Goal: Task Accomplishment & Management: Manage account settings

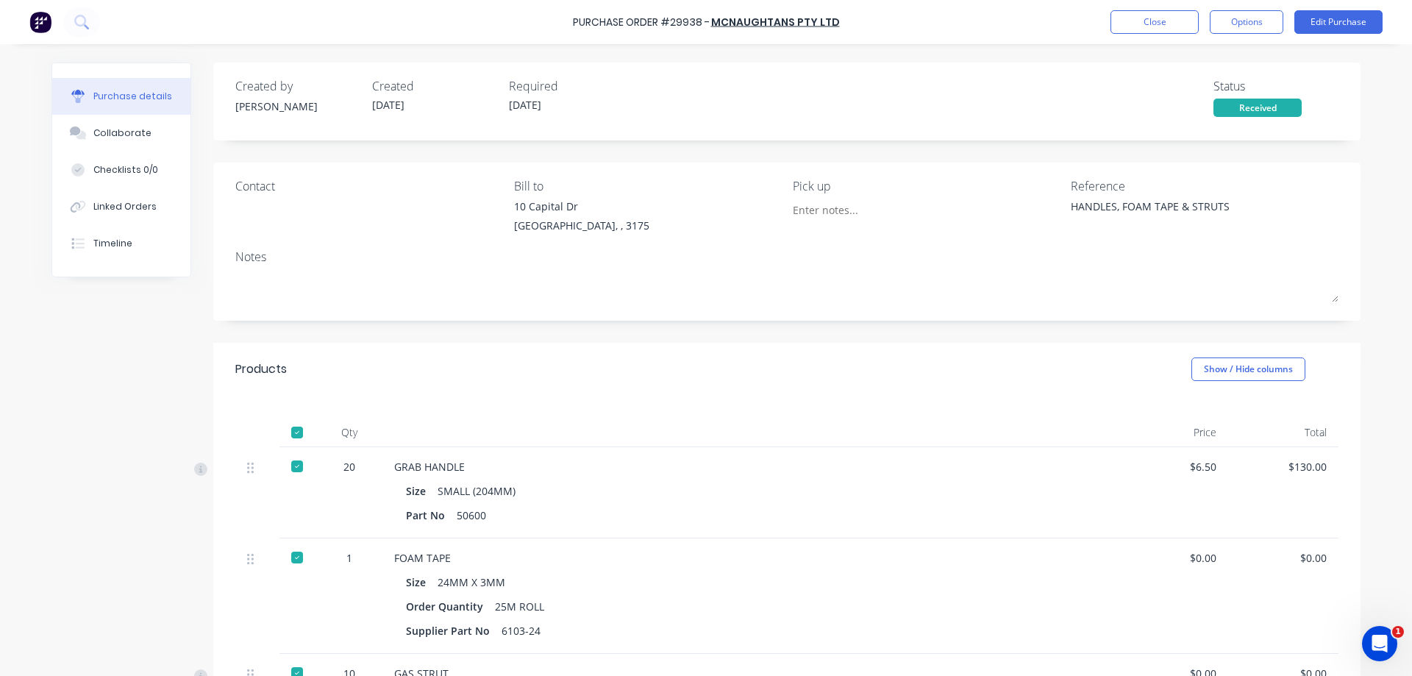
scroll to position [252, 0]
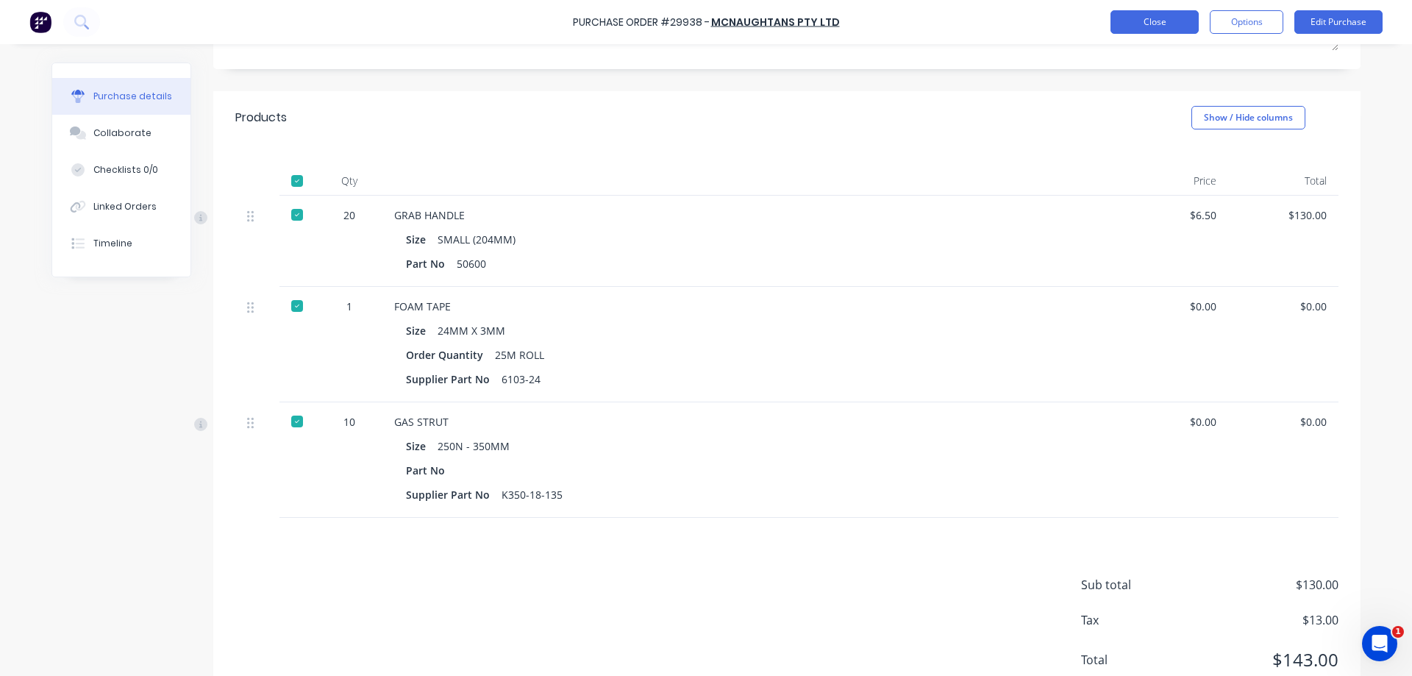
click at [1181, 23] on button "Close" at bounding box center [1155, 22] width 88 height 24
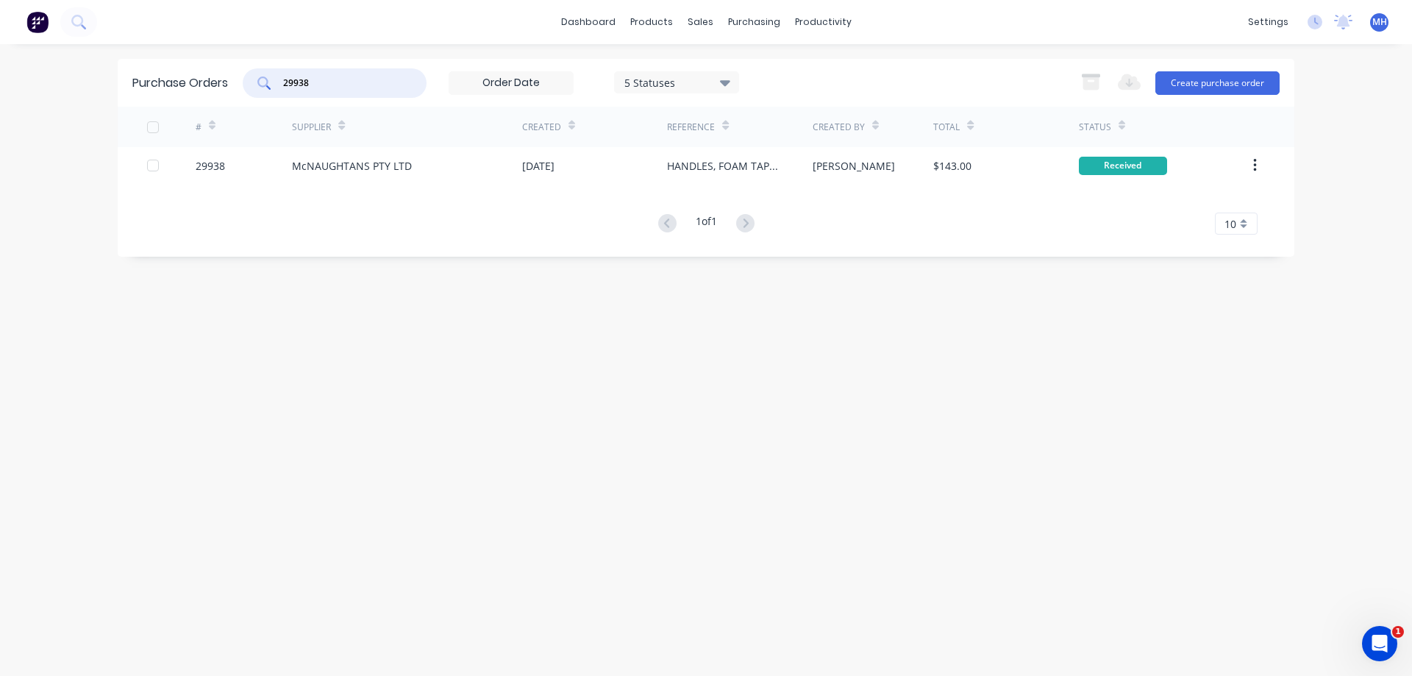
click at [282, 90] on input "29938" at bounding box center [343, 83] width 122 height 15
type input "29850"
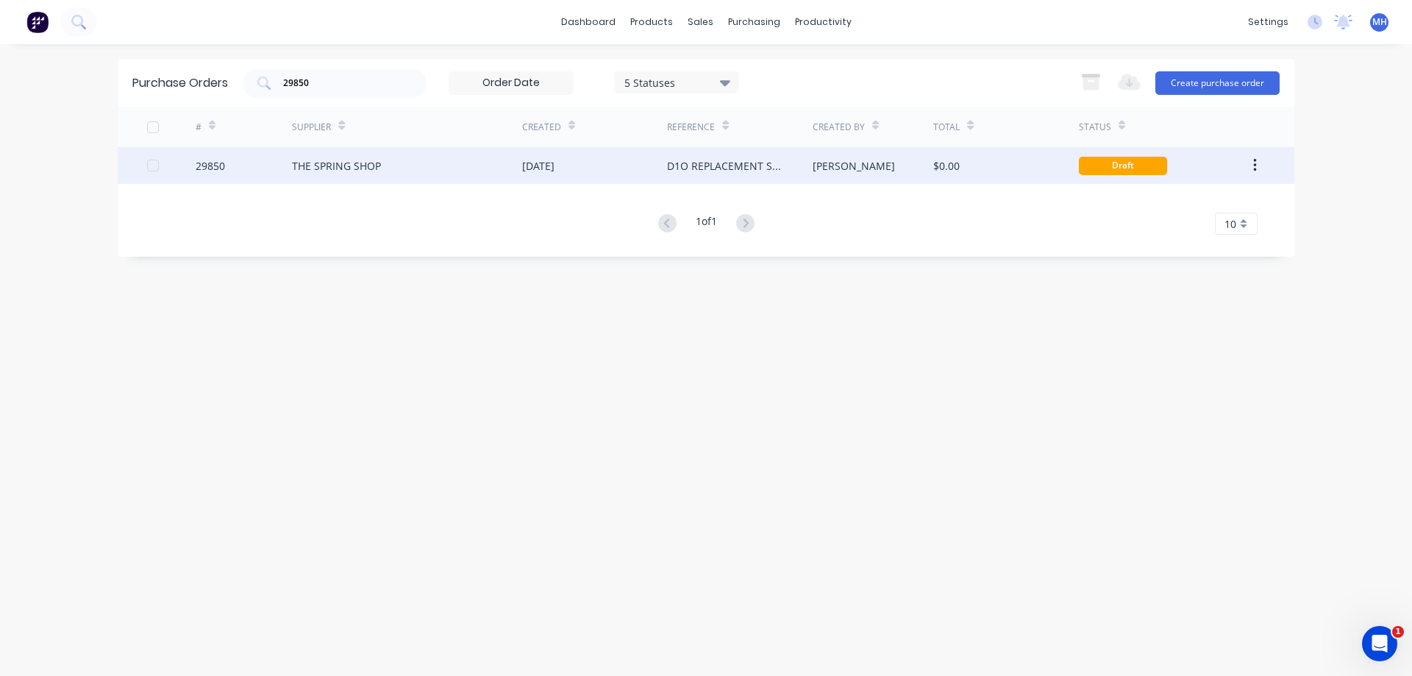
click at [249, 167] on div "29850" at bounding box center [244, 165] width 97 height 37
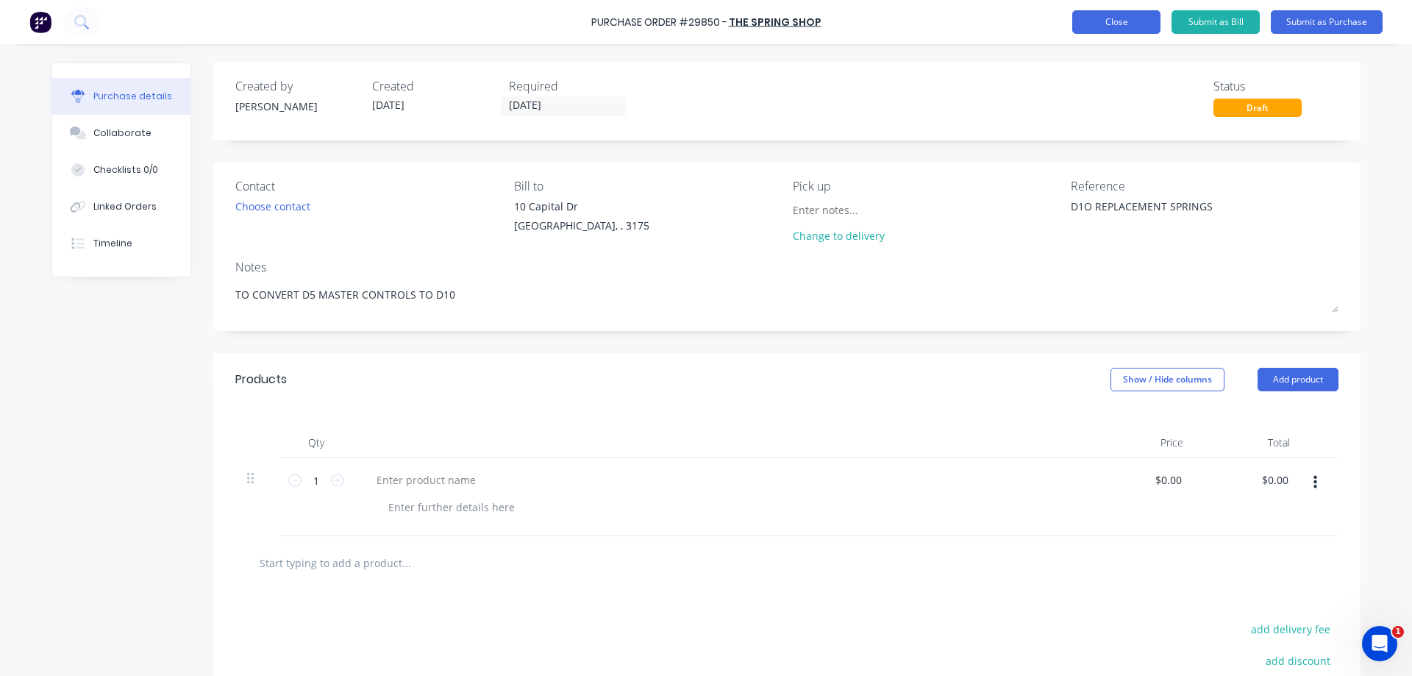
type textarea "x"
click at [1129, 27] on button "Close" at bounding box center [1116, 22] width 88 height 24
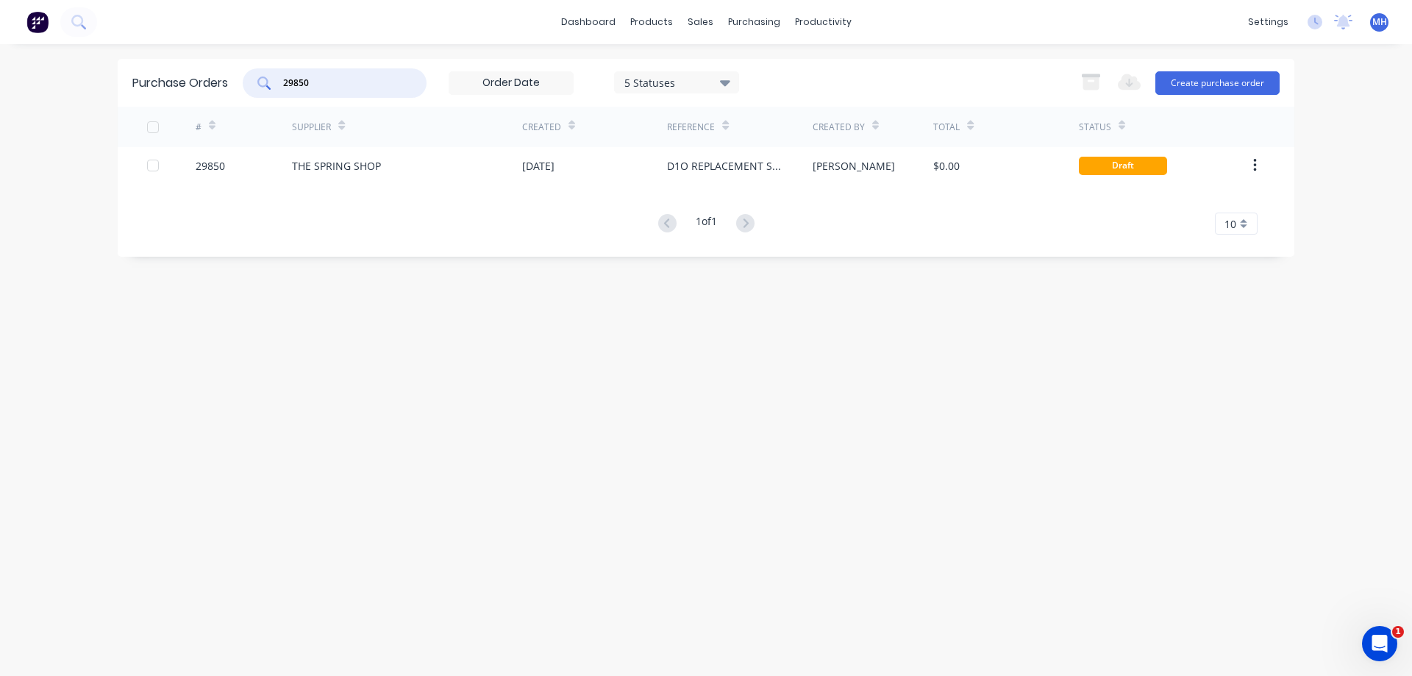
click at [282, 89] on input "29850" at bounding box center [343, 83] width 122 height 15
type input "29954"
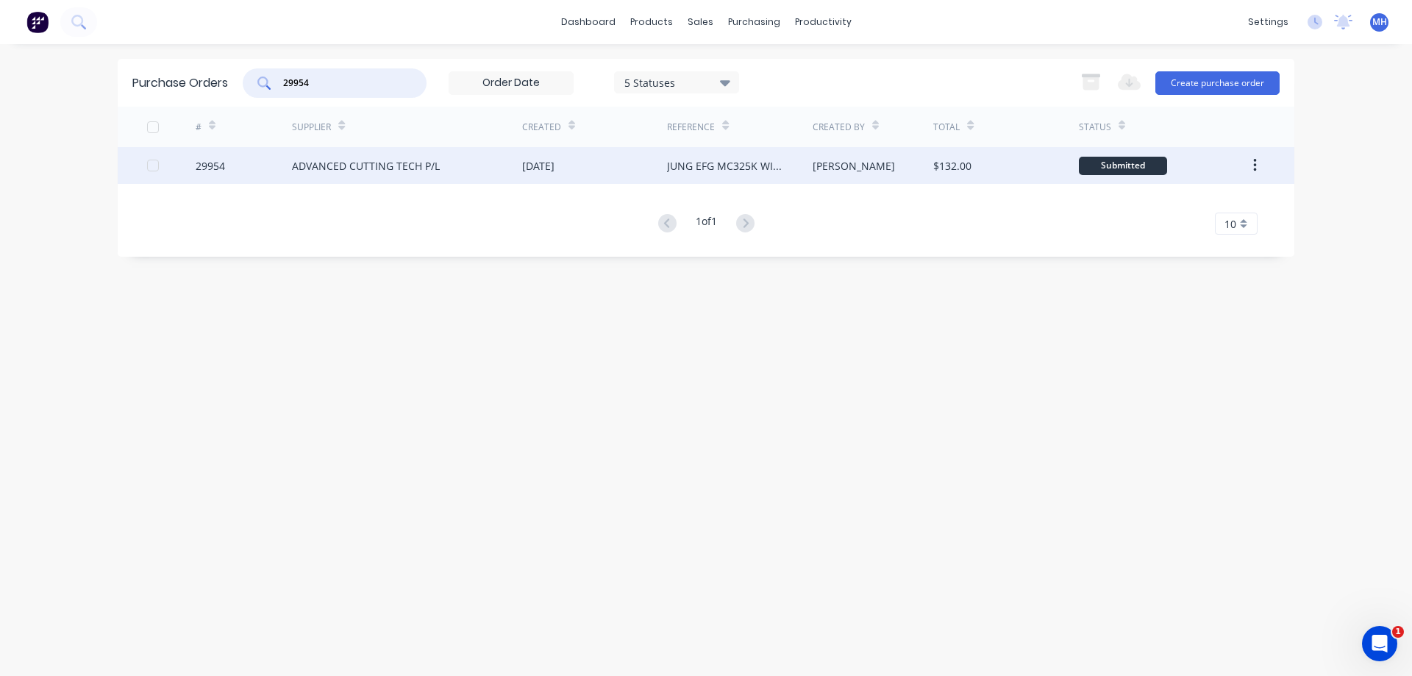
click at [327, 173] on div "ADVANCED CUTTING TECH P/L" at bounding box center [366, 165] width 148 height 15
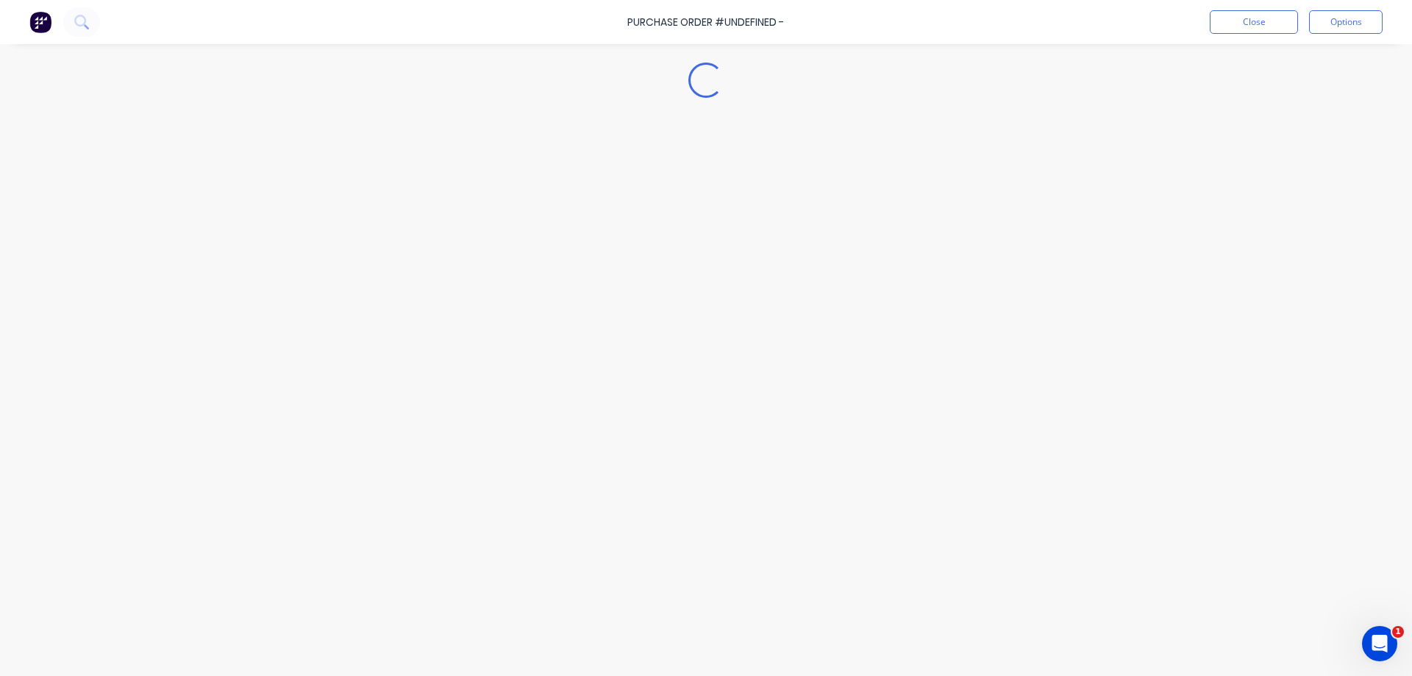
type textarea "x"
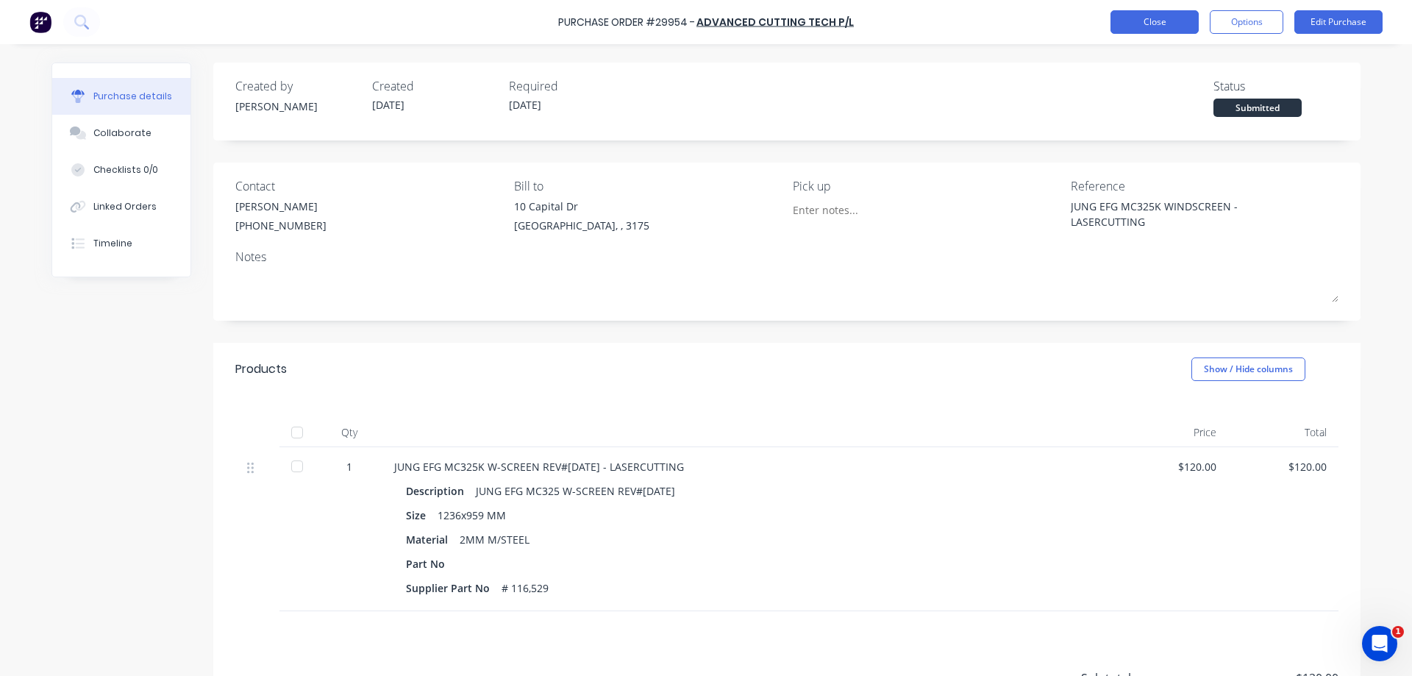
click at [1146, 21] on button "Close" at bounding box center [1155, 22] width 88 height 24
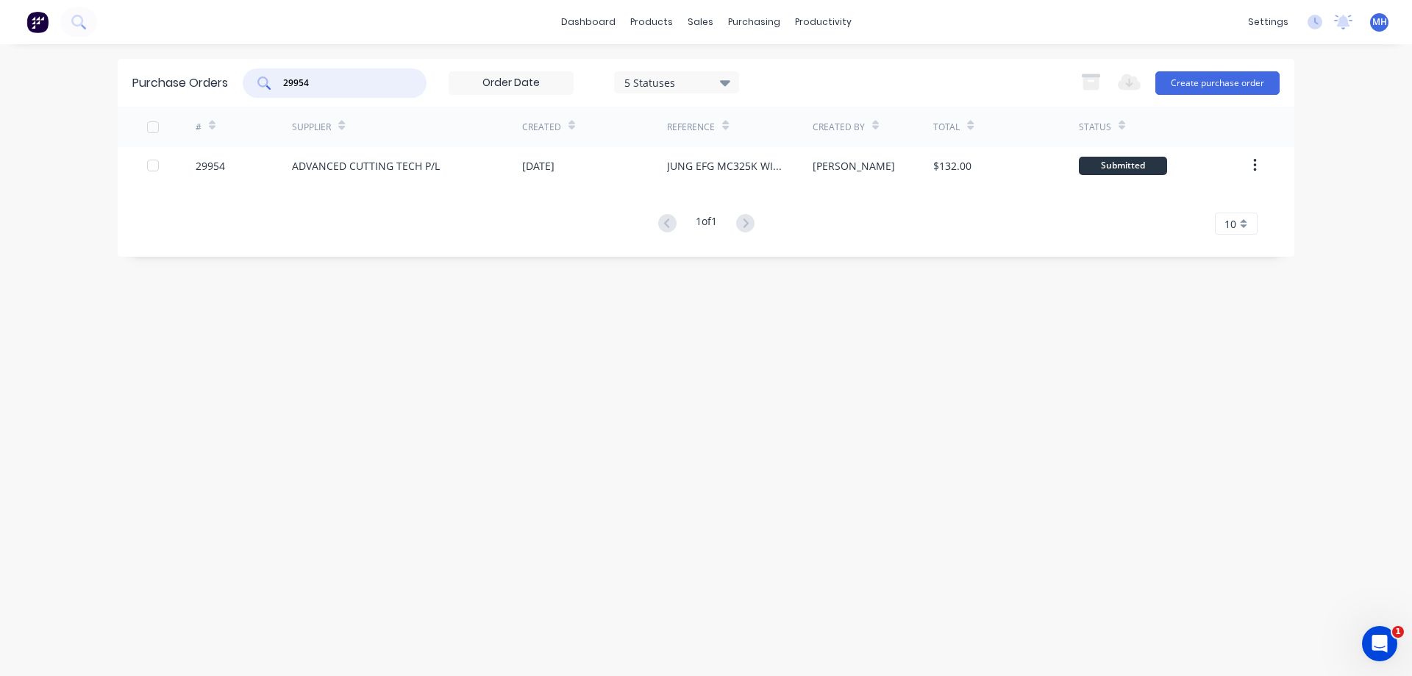
drag, startPoint x: 334, startPoint y: 87, endPoint x: 216, endPoint y: 93, distance: 117.9
click at [282, 90] on input "29954" at bounding box center [343, 83] width 122 height 15
type input "29957"
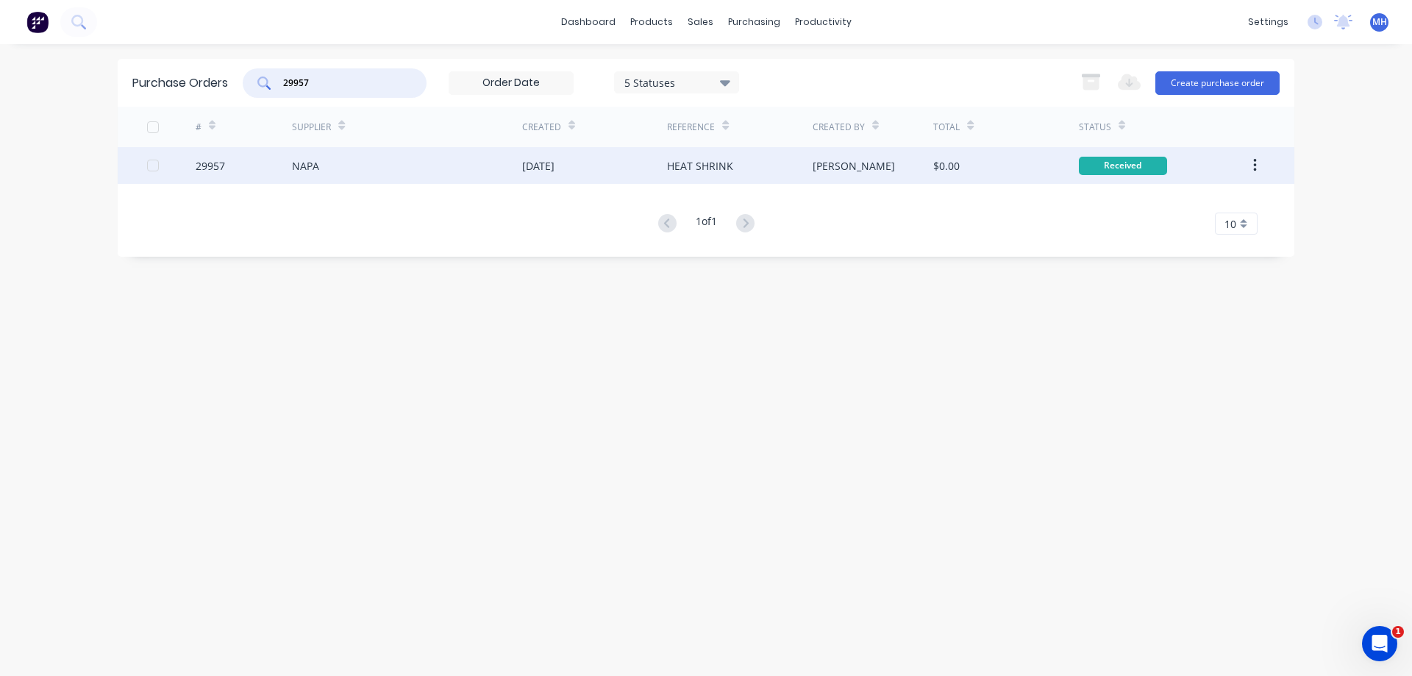
click at [353, 168] on div "NAPA" at bounding box center [407, 165] width 230 height 37
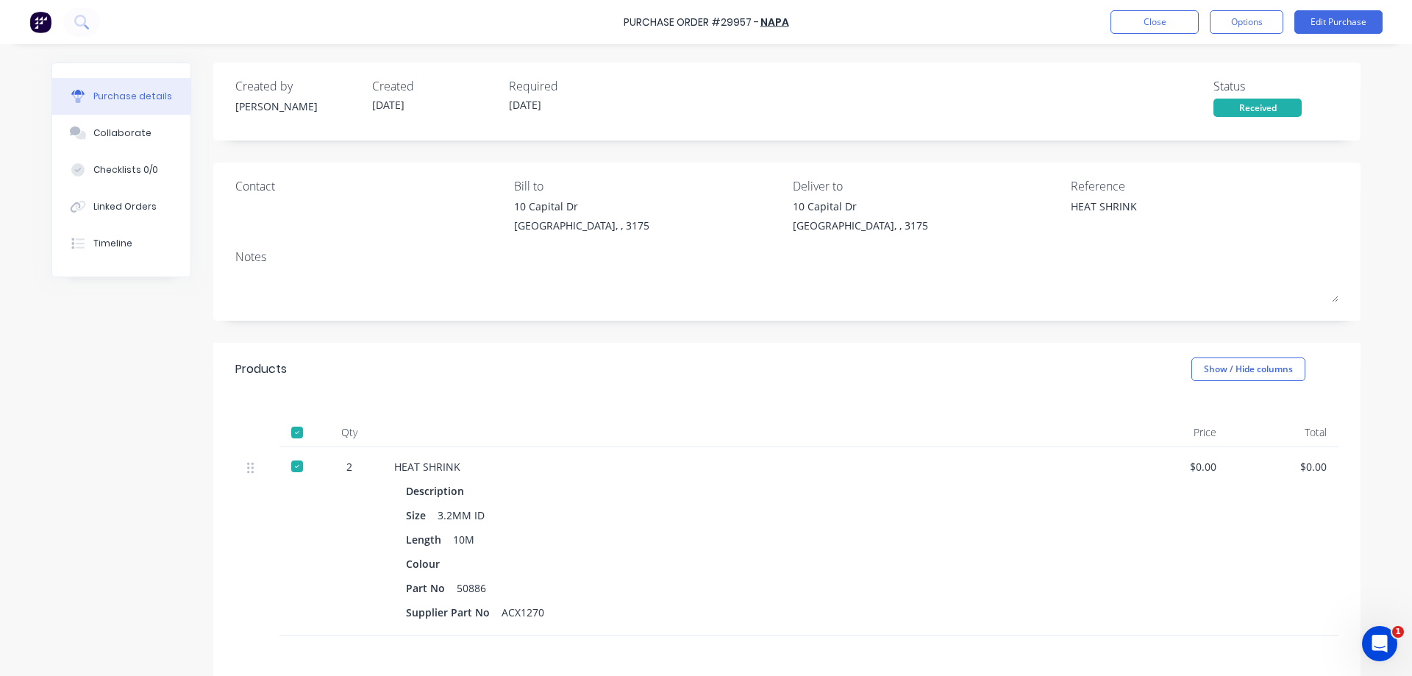
click at [1190, 453] on div "$0.00" at bounding box center [1173, 541] width 110 height 188
click at [1336, 23] on button "Edit Purchase" at bounding box center [1339, 22] width 88 height 24
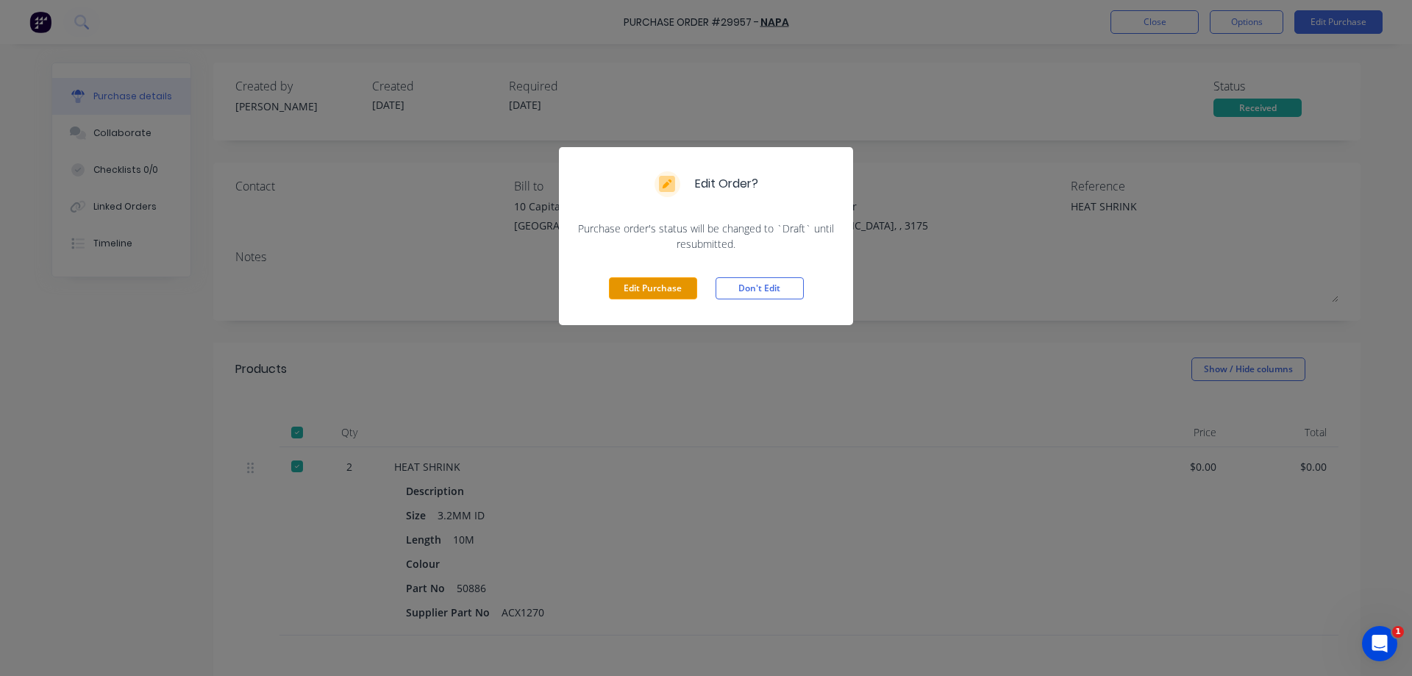
click at [673, 293] on button "Edit Purchase" at bounding box center [653, 288] width 88 height 22
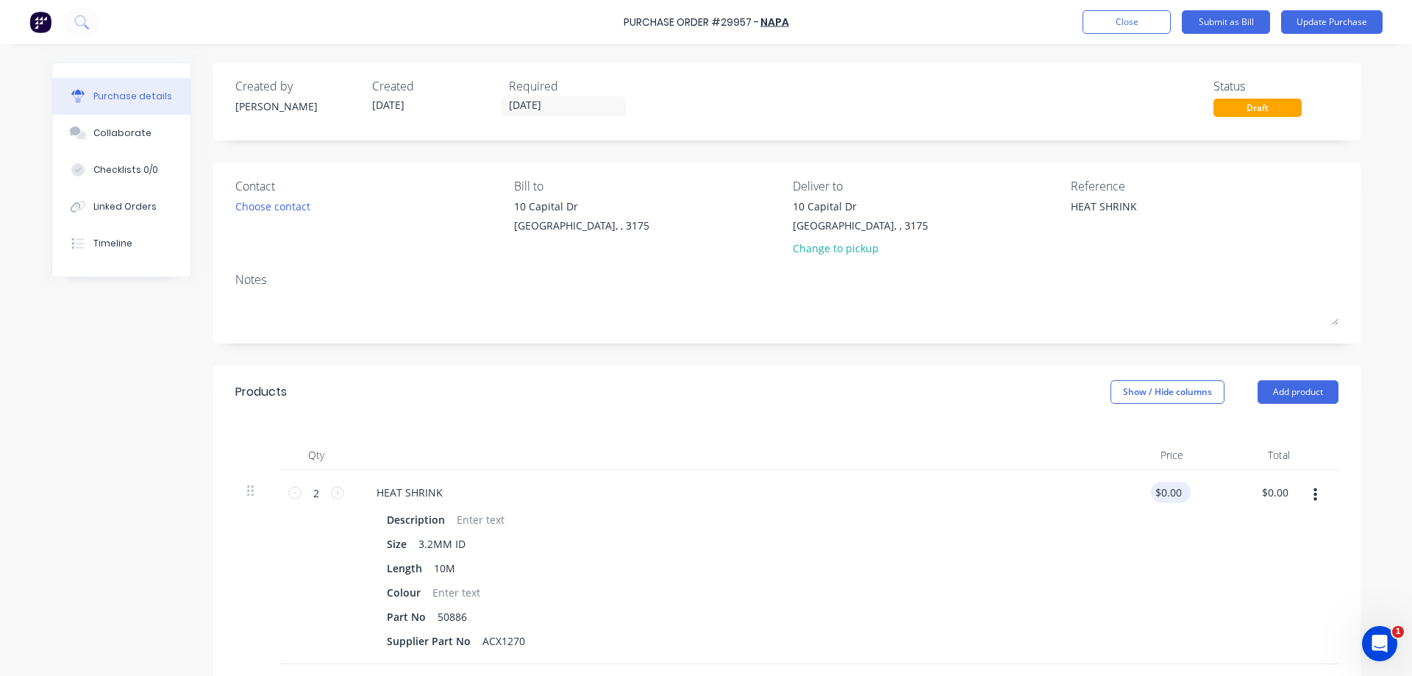
type textarea "x"
type input "0.0000"
click at [1161, 491] on input "0.0000" at bounding box center [1168, 492] width 34 height 21
type textarea "x"
type input "$0.00"
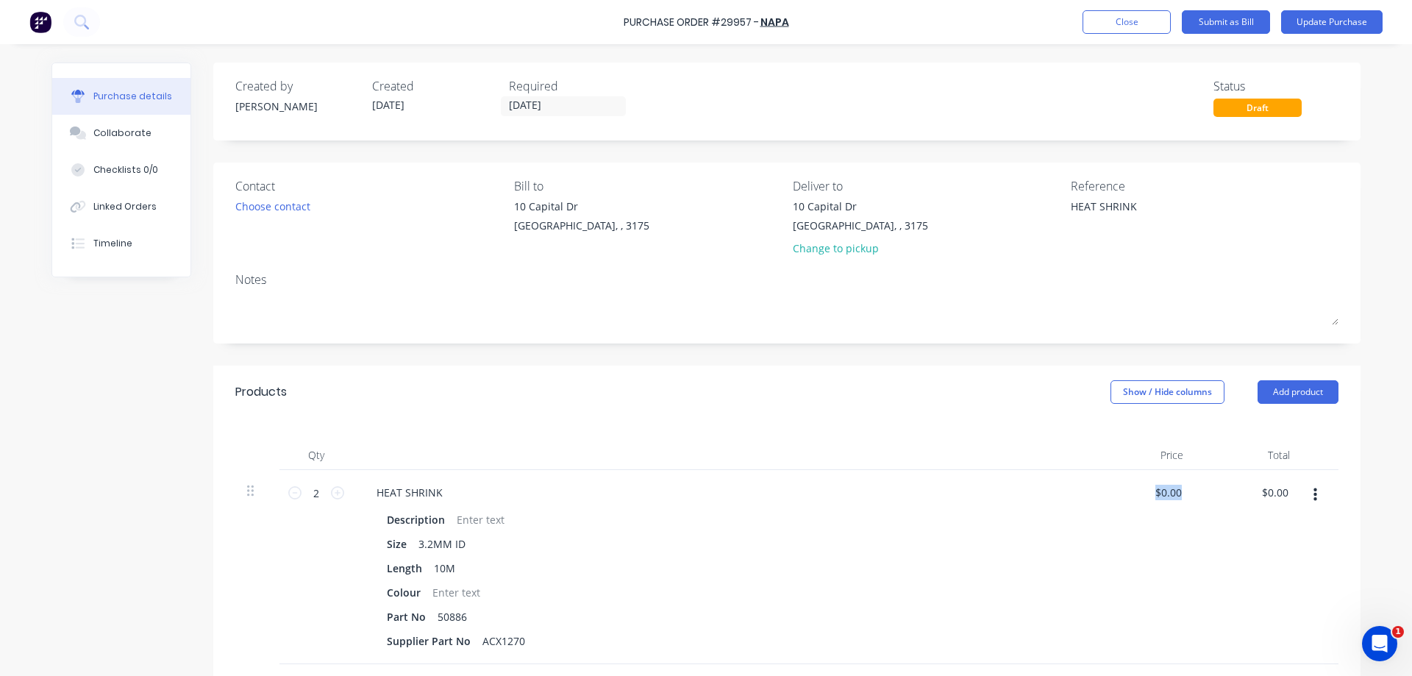
drag, startPoint x: 1141, startPoint y: 489, endPoint x: 1211, endPoint y: 480, distance: 71.2
click at [1211, 480] on div "2 2 HEAT SHRINK Description Size 3.2MM ID Length 10M Colour Part No 50886 Suppl…" at bounding box center [786, 567] width 1103 height 194
type textarea "x"
type input "0"
drag, startPoint x: 1158, startPoint y: 487, endPoint x: 1251, endPoint y: 487, distance: 93.4
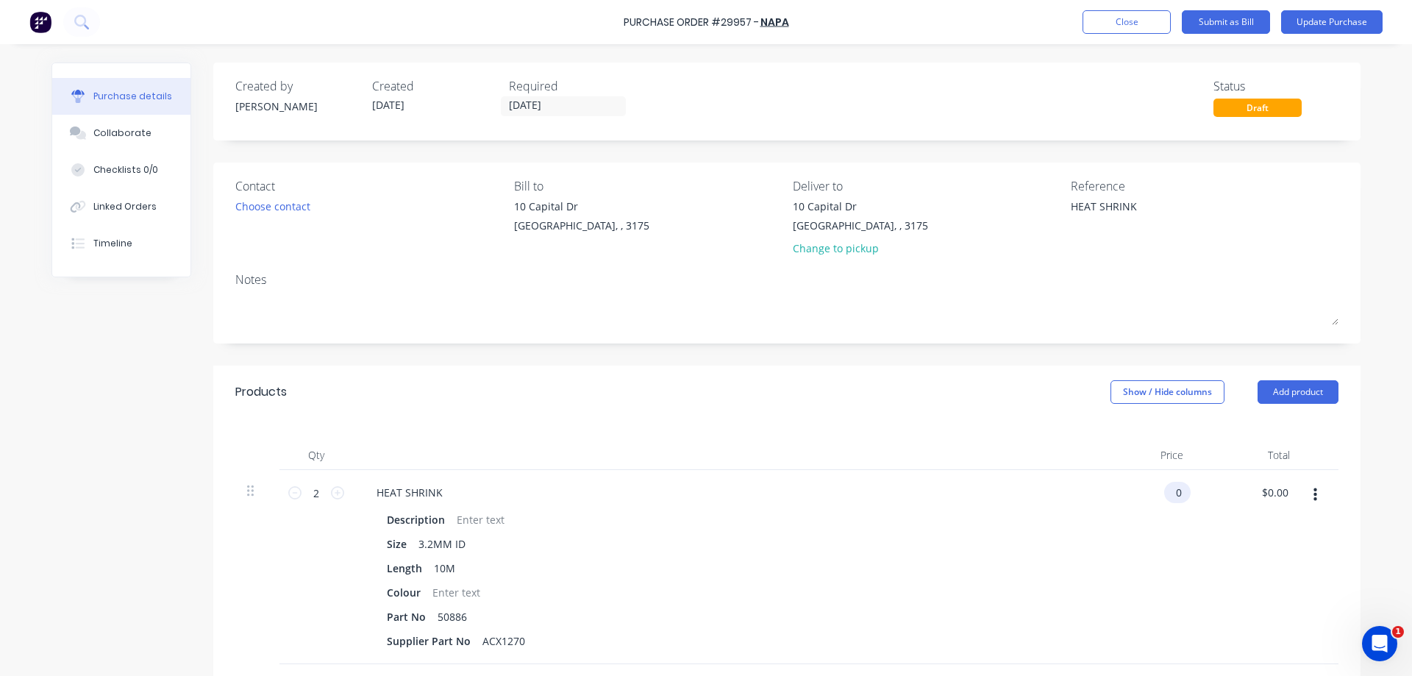
click at [1185, 487] on input "0" at bounding box center [1174, 492] width 21 height 21
type input "2"
type input "25.5"
type textarea "x"
type input "$25.50"
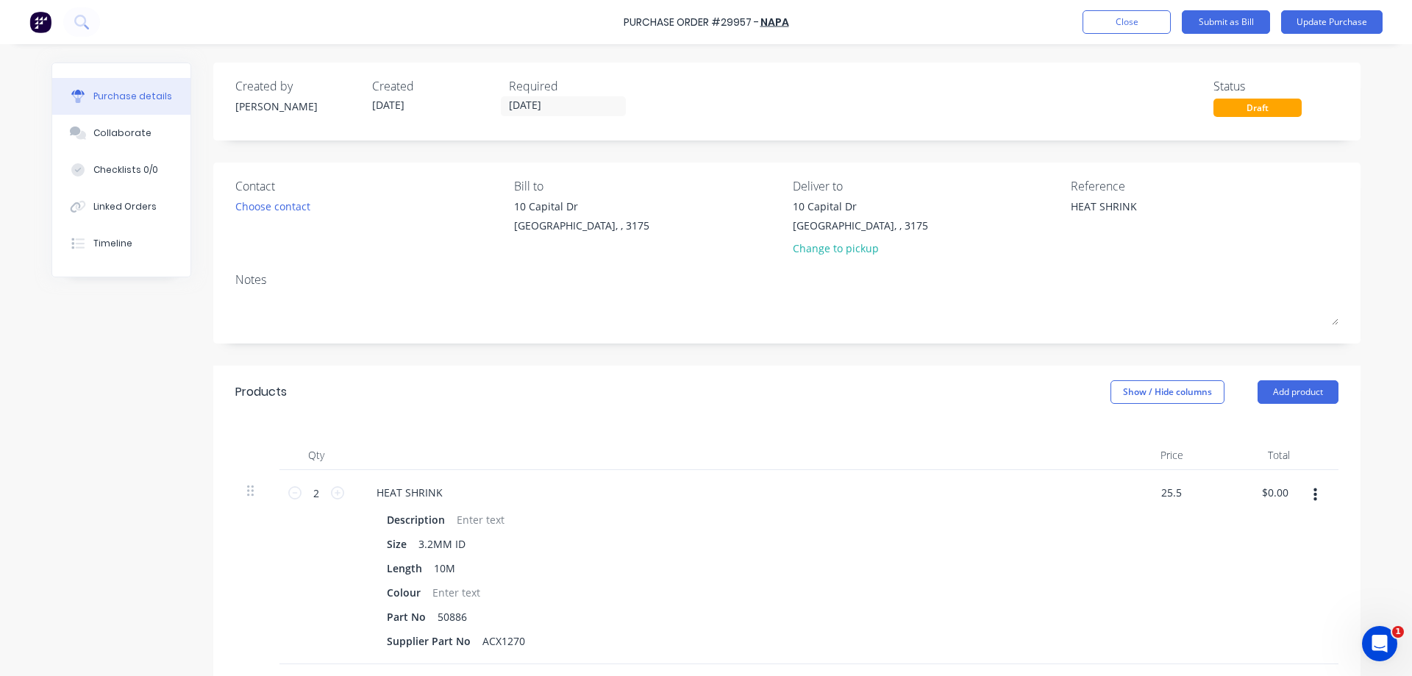
type input "51.00"
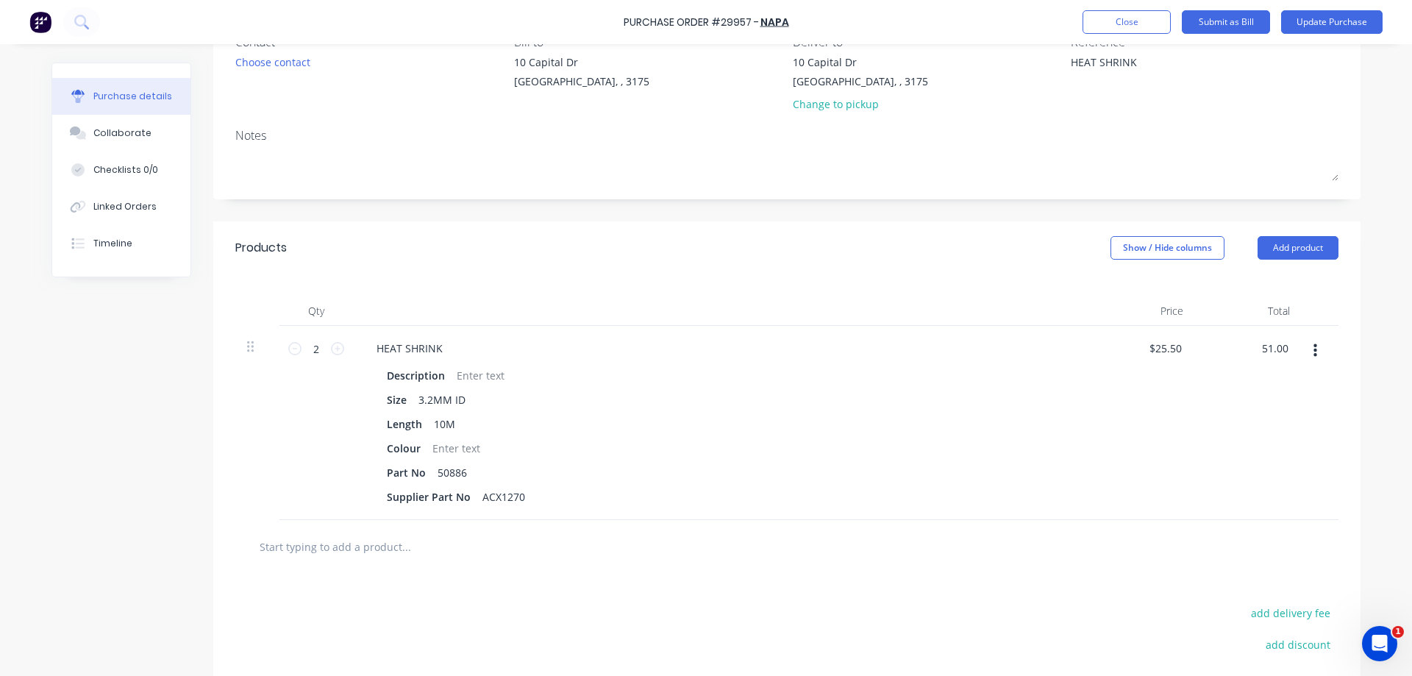
scroll to position [128, 0]
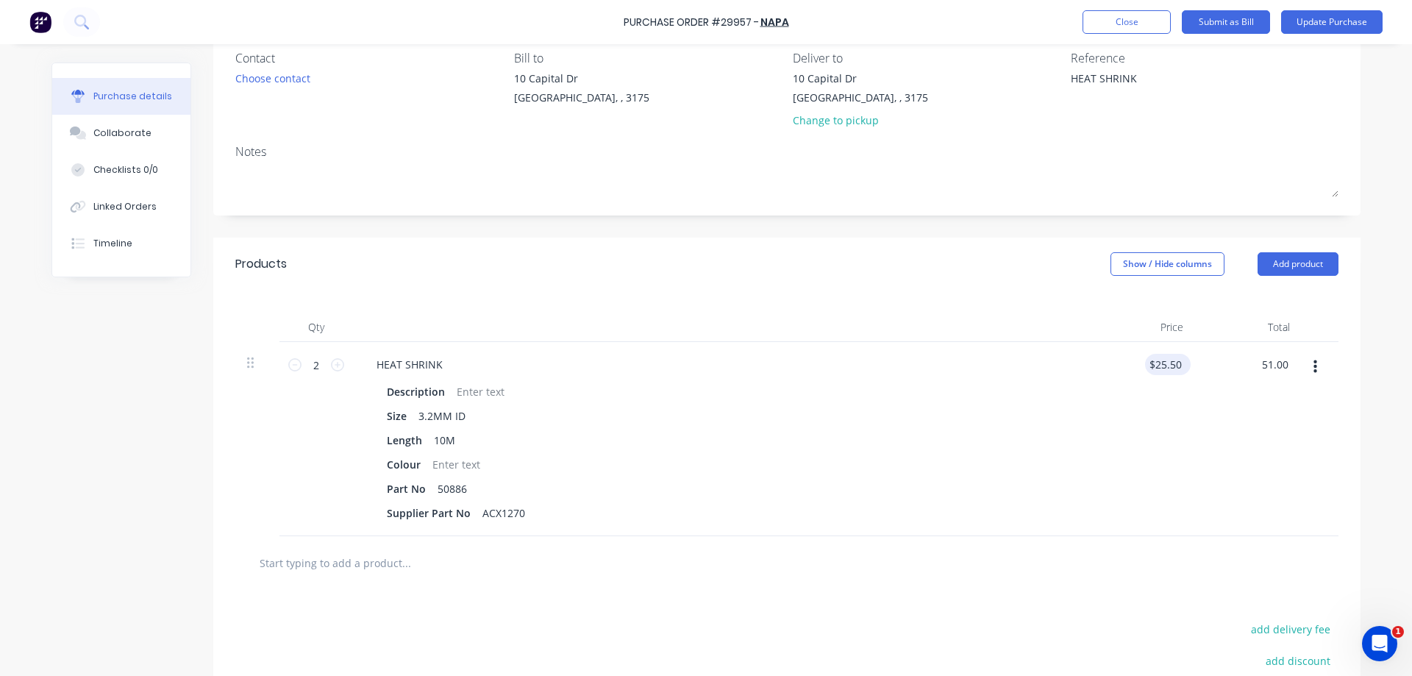
type textarea "x"
type input "25.5000"
type input "$51.00"
type textarea "x"
drag, startPoint x: 1154, startPoint y: 363, endPoint x: 1224, endPoint y: 369, distance: 70.2
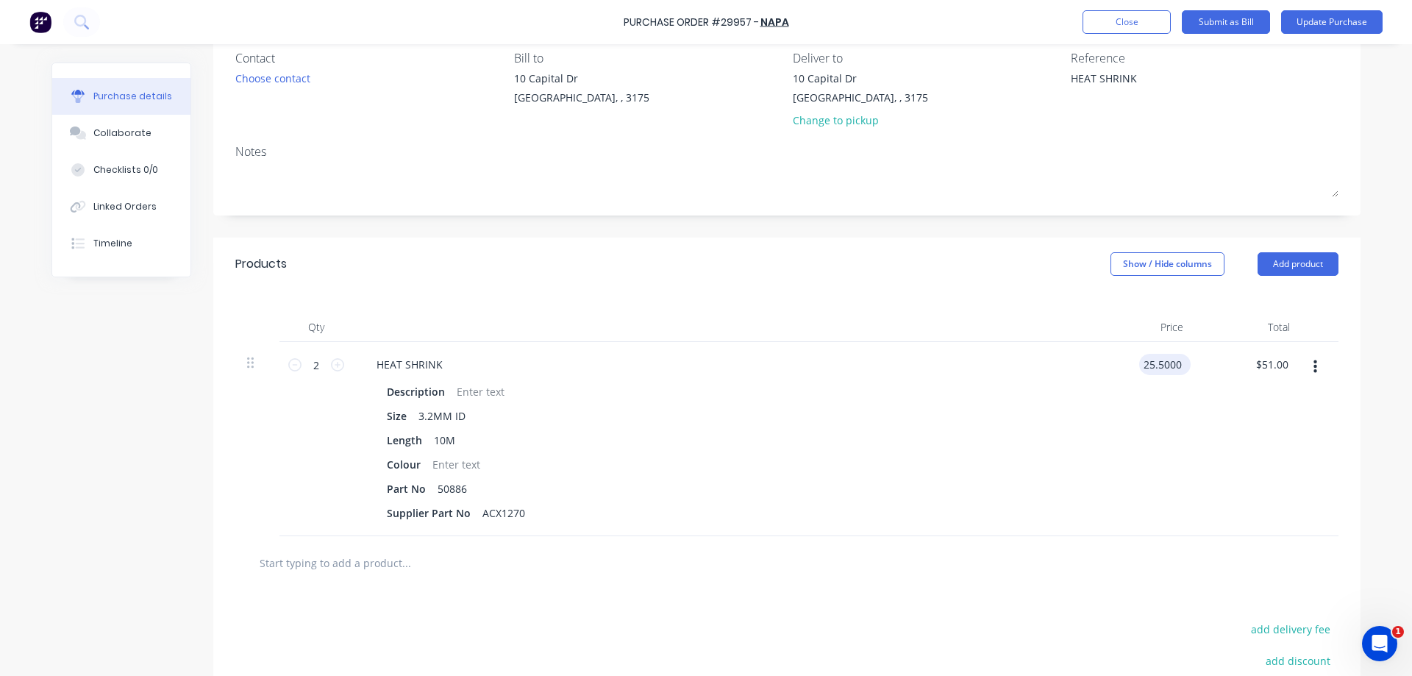
click at [1185, 369] on input "25.5000" at bounding box center [1162, 364] width 46 height 21
type input "2"
type input "12.75"
type textarea "x"
type input "$12.75"
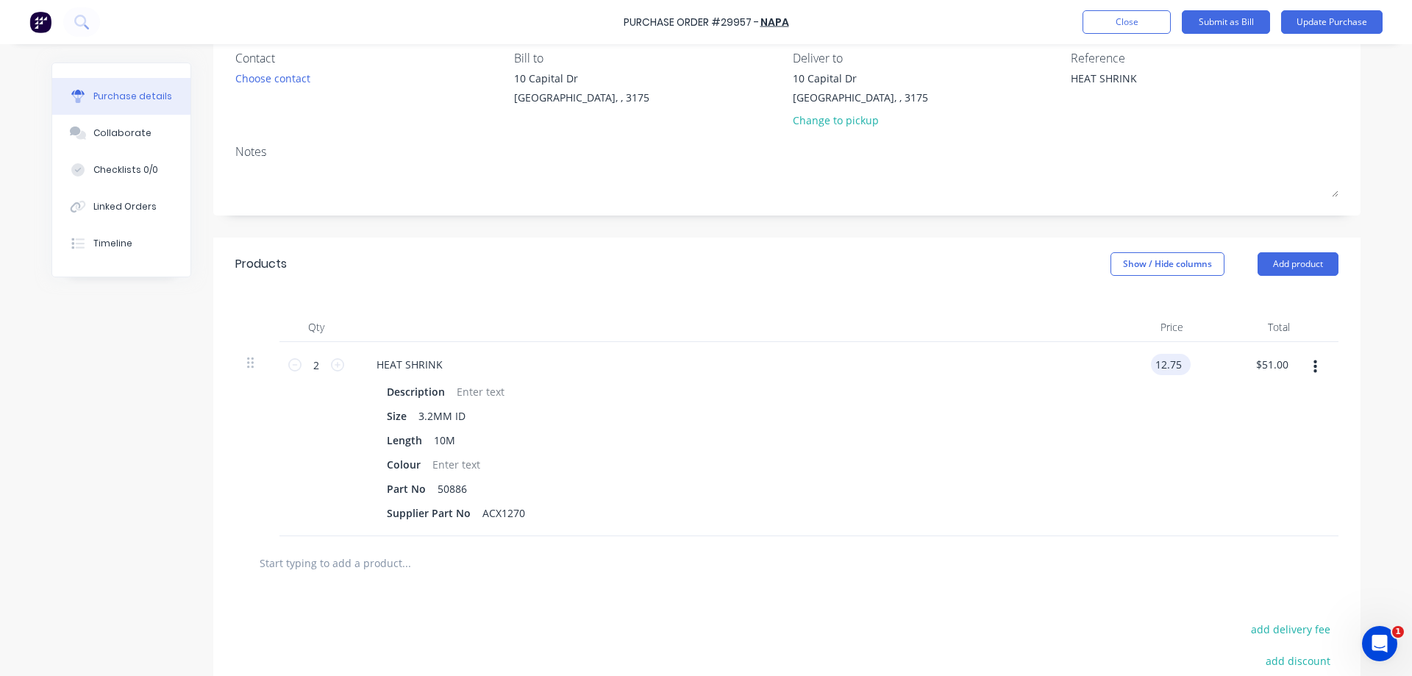
type input "25.50"
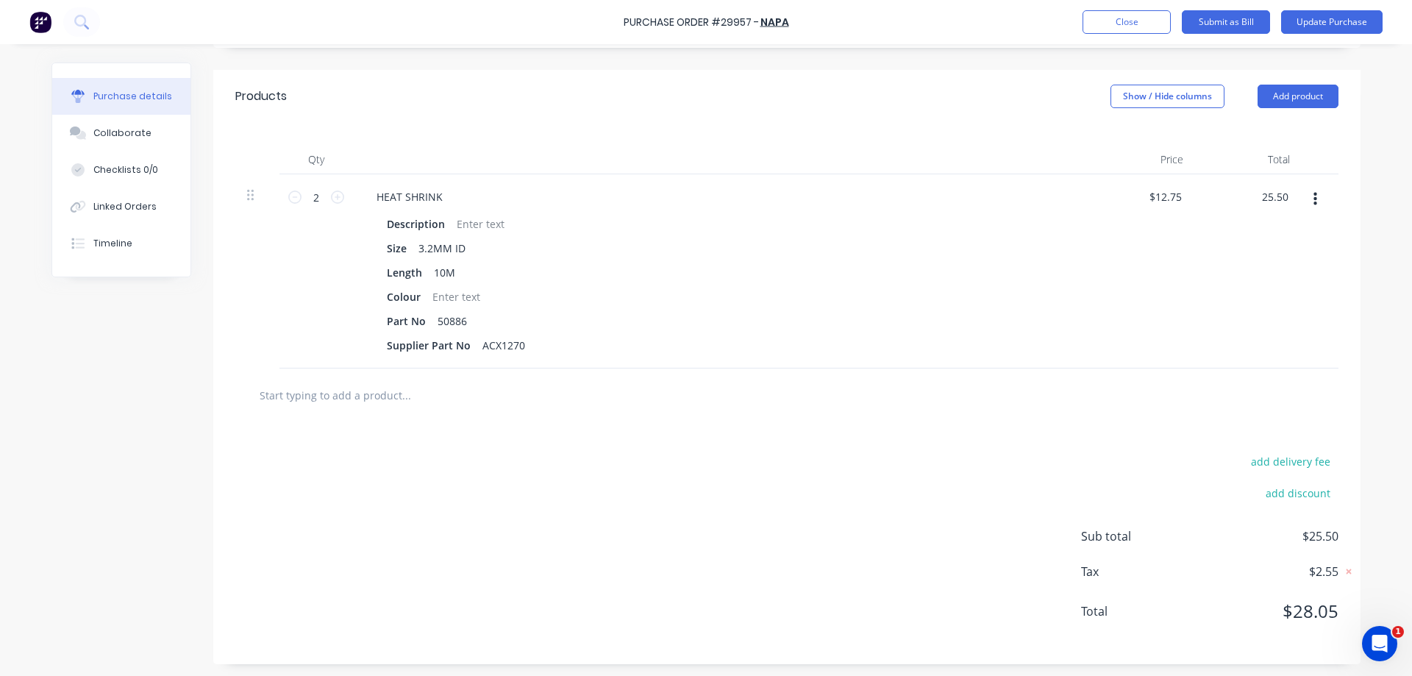
scroll to position [0, 0]
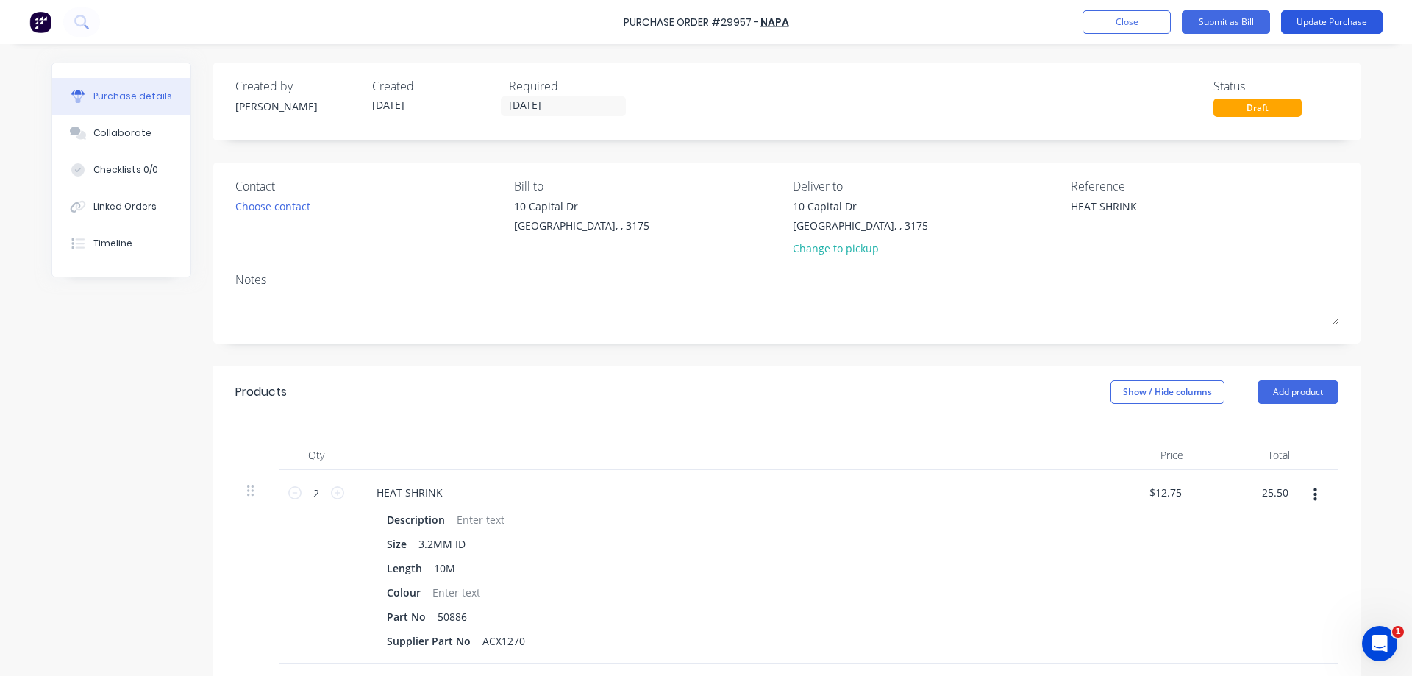
type textarea "x"
type input "$25.50"
click at [1343, 23] on button "Update Purchase" at bounding box center [1332, 22] width 102 height 24
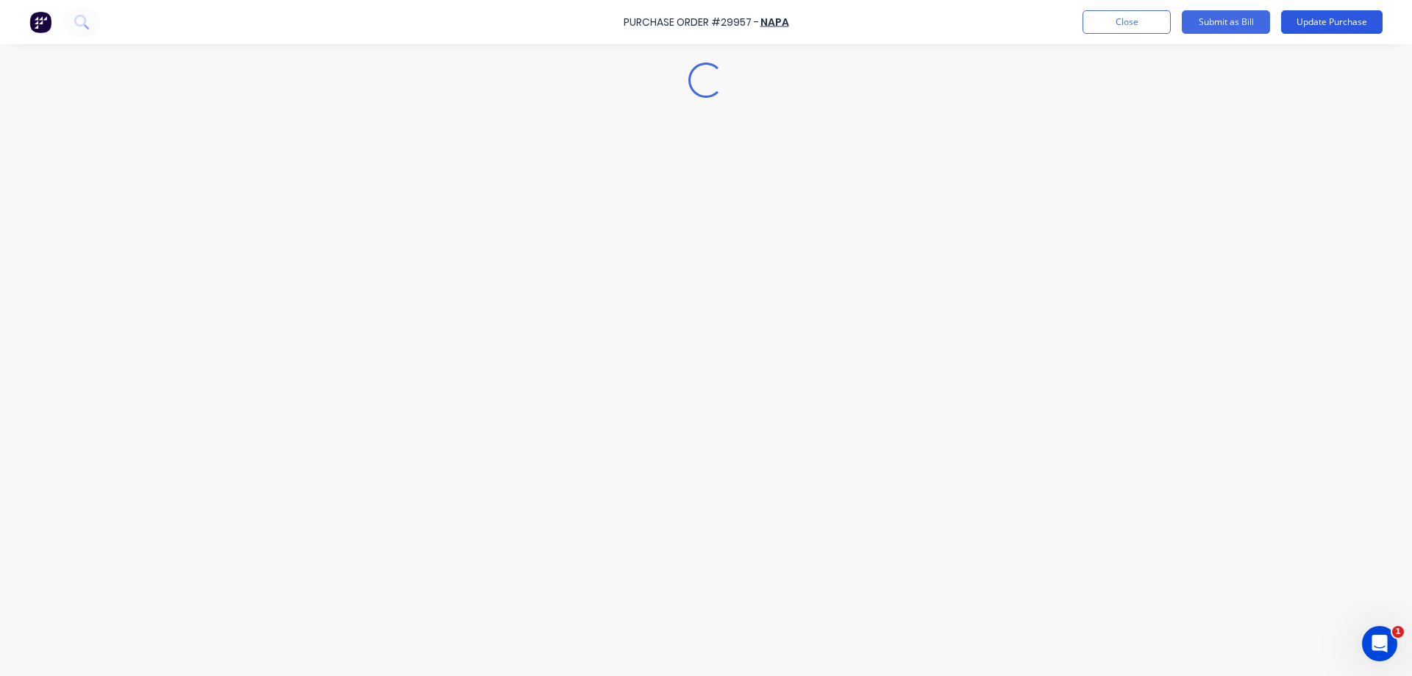
type textarea "x"
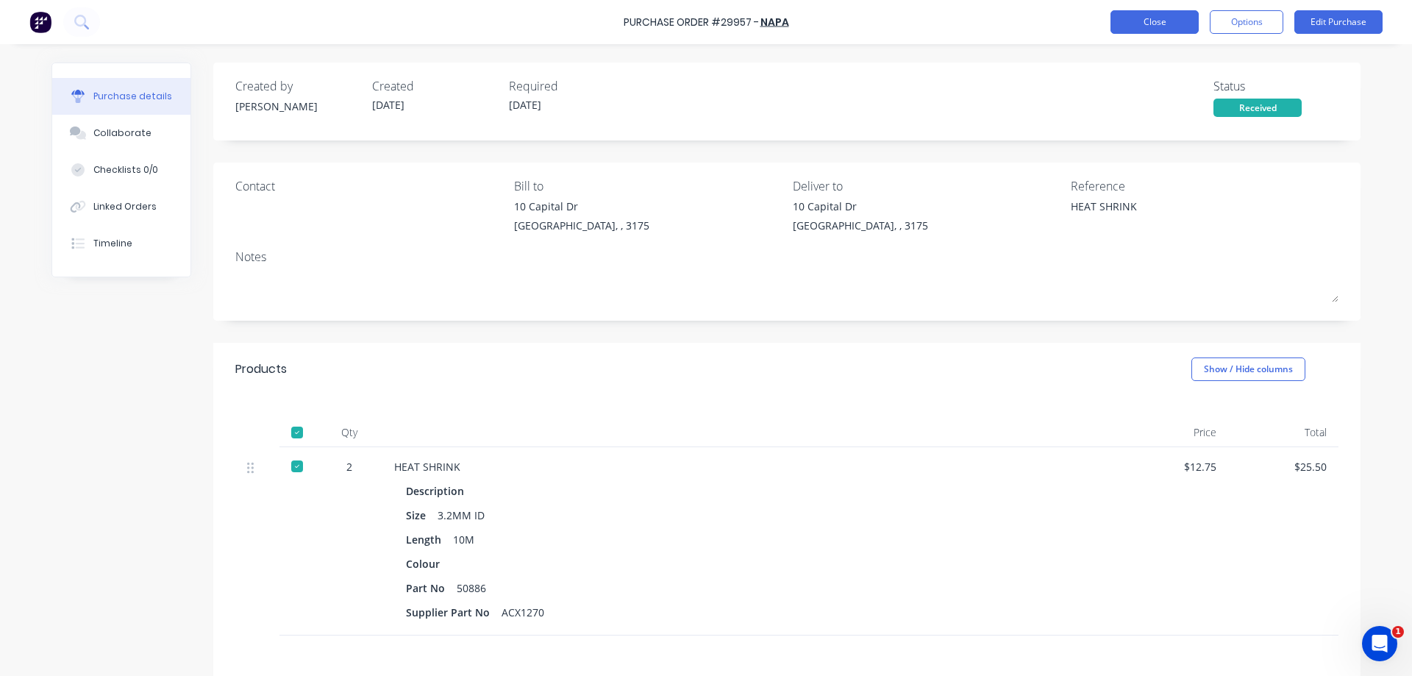
click at [1136, 19] on button "Close" at bounding box center [1155, 22] width 88 height 24
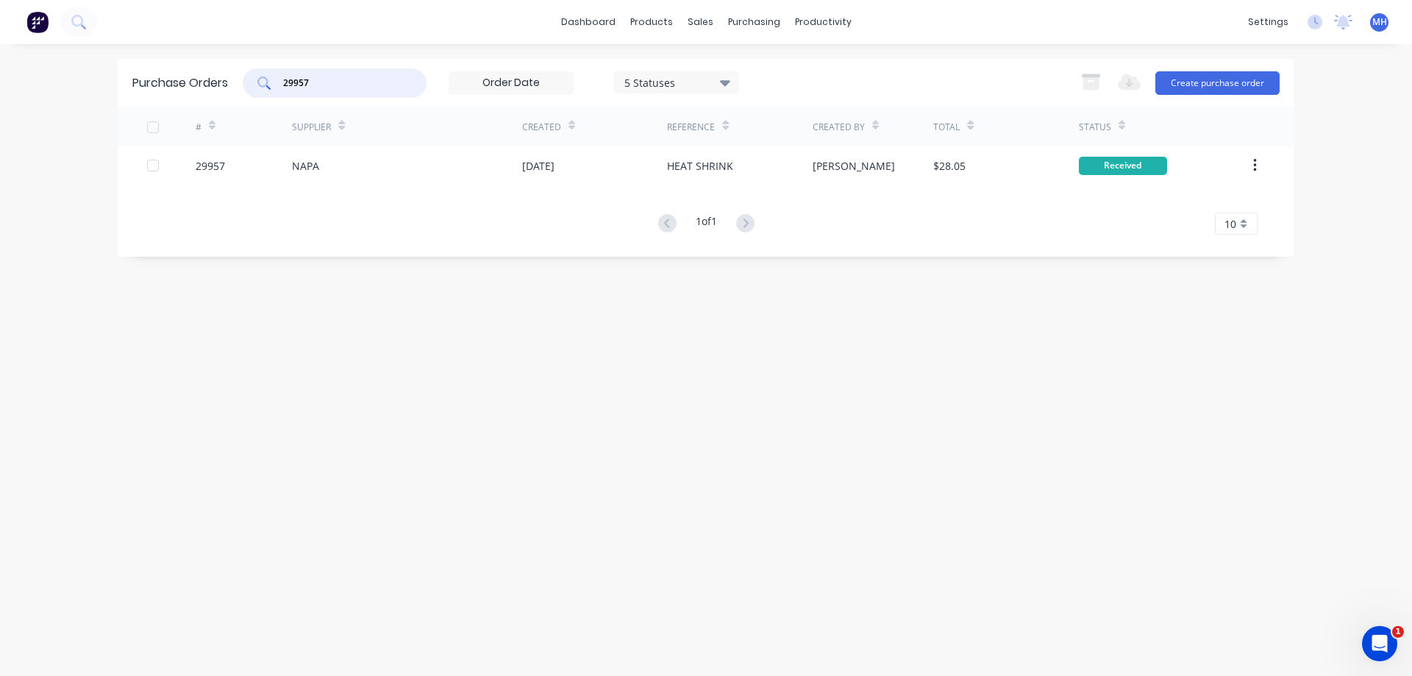
drag, startPoint x: 319, startPoint y: 78, endPoint x: 236, endPoint y: 97, distance: 85.3
click at [282, 90] on input "29957" at bounding box center [343, 83] width 122 height 15
type input "29922"
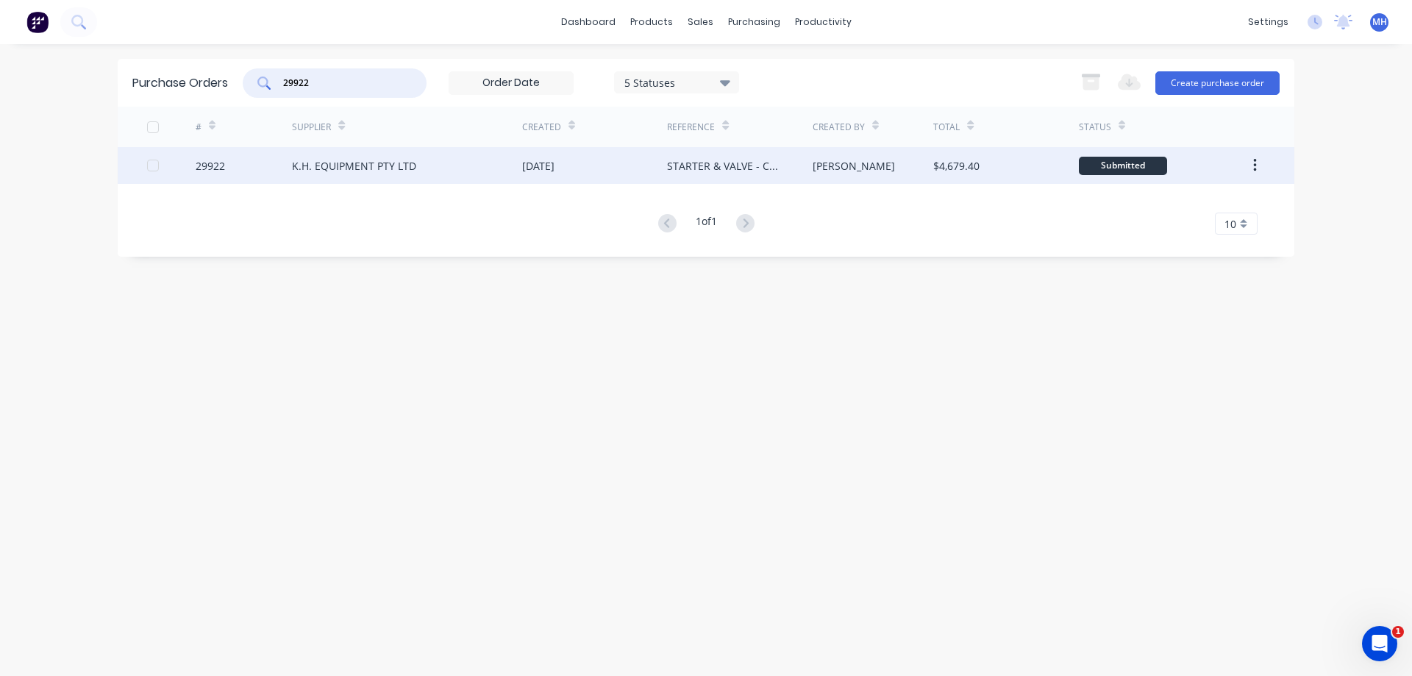
click at [305, 172] on div "K.H. EQUIPMENT PTY LTD" at bounding box center [354, 165] width 124 height 15
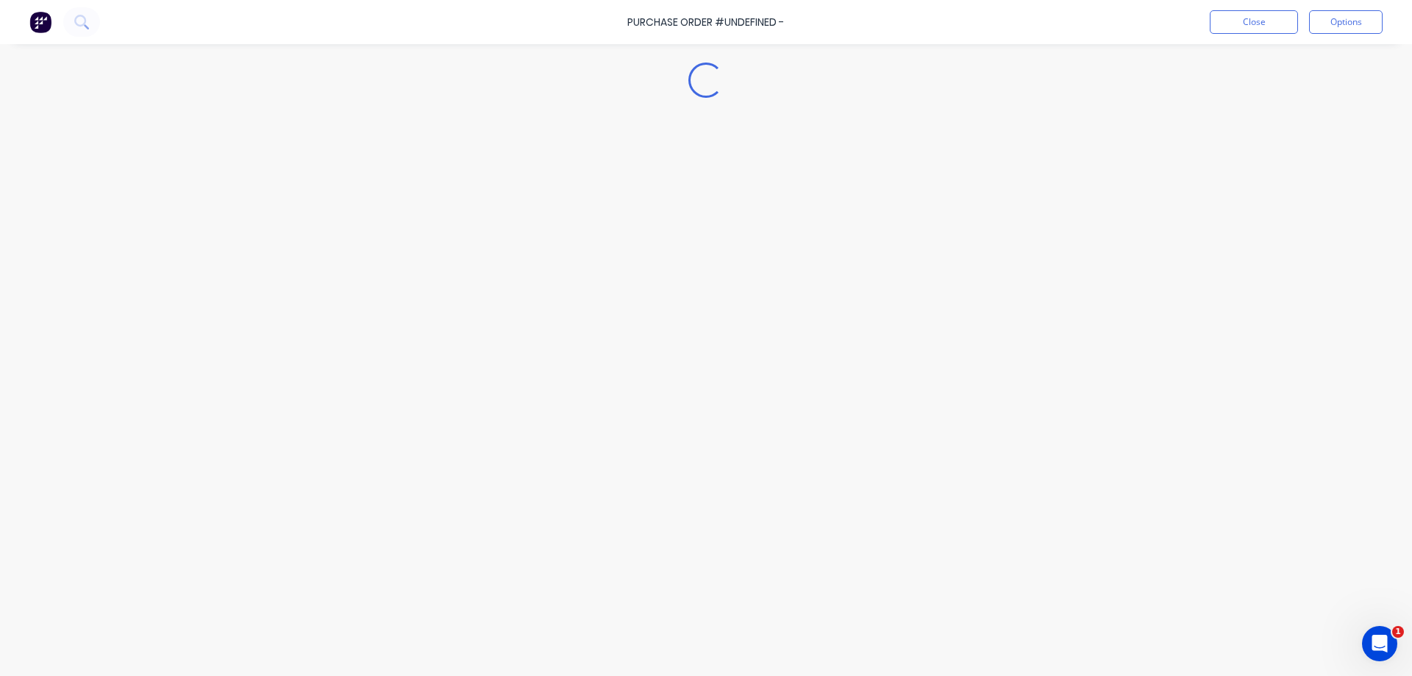
type textarea "x"
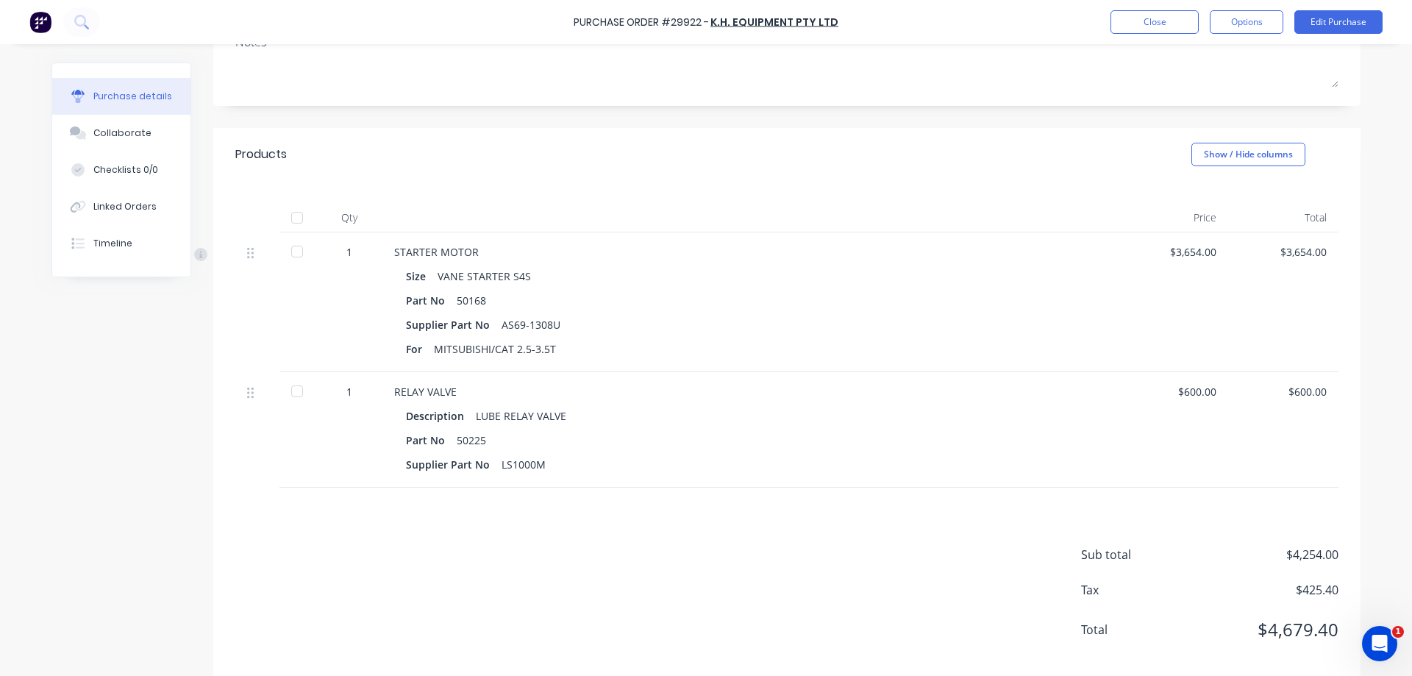
scroll to position [233, 0]
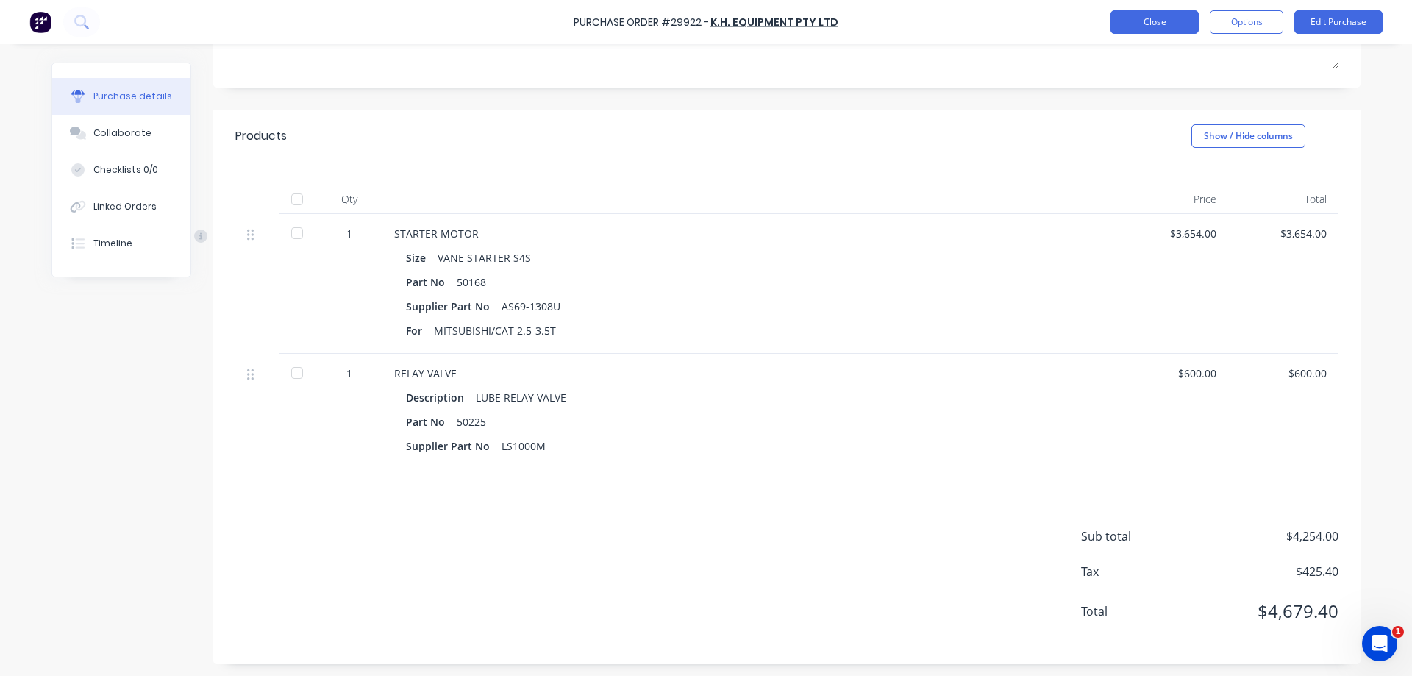
click at [1172, 23] on button "Close" at bounding box center [1155, 22] width 88 height 24
